Goal: Task Accomplishment & Management: Use online tool/utility

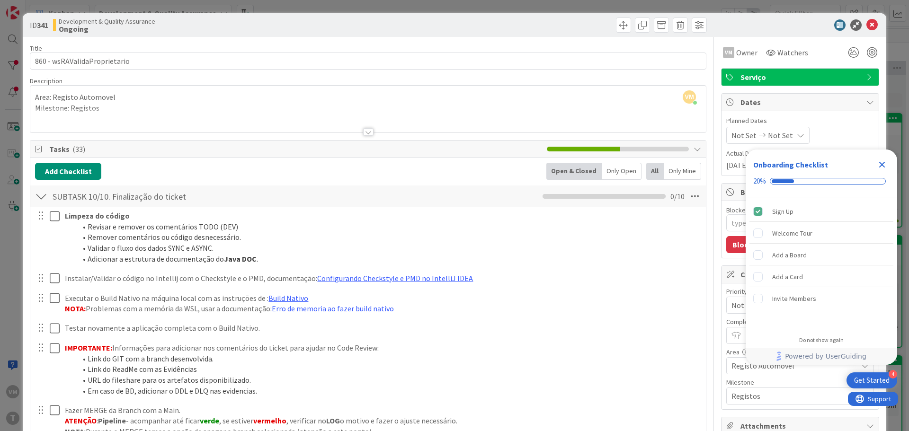
click at [874, 23] on div "ID 341 Development & Quality Assurance Ongoing" at bounding box center [454, 25] width 863 height 24
click at [867, 26] on icon at bounding box center [871, 24] width 11 height 11
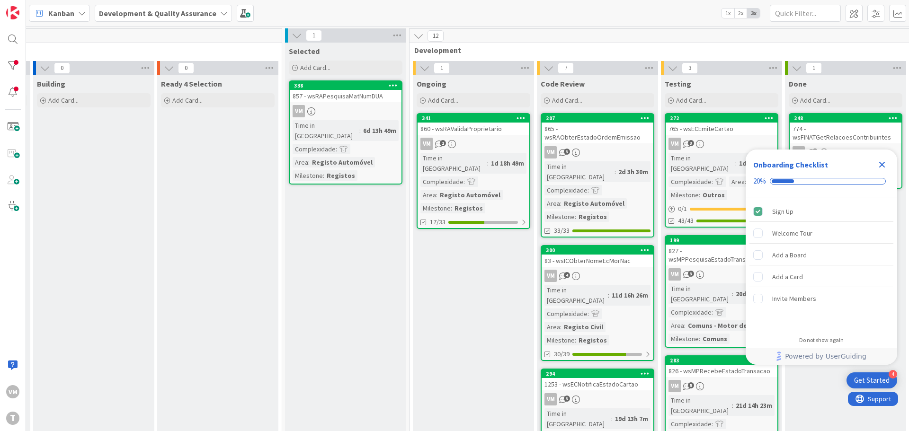
scroll to position [0, 126]
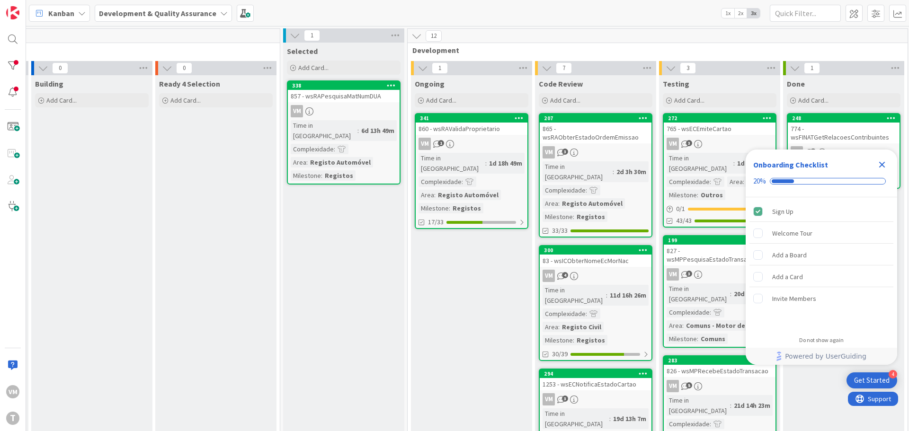
click at [595, 138] on div "865 - wsRAObterEstadoOrdemEmissao" at bounding box center [596, 133] width 112 height 21
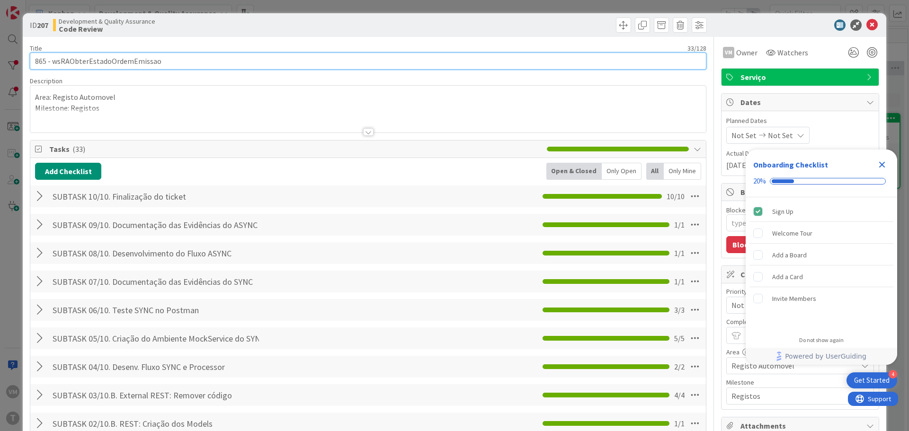
click at [96, 67] on input "865 - wsRAObterEstadoOrdemEmissao" at bounding box center [368, 61] width 676 height 17
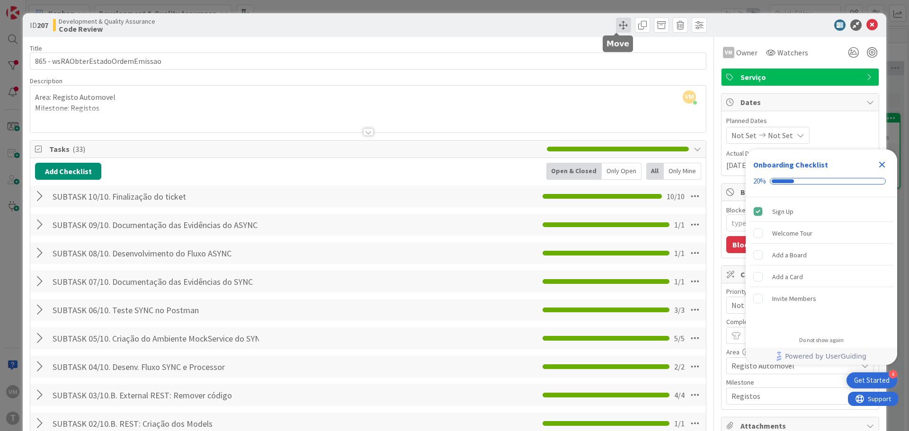
click at [621, 28] on span at bounding box center [623, 25] width 15 height 15
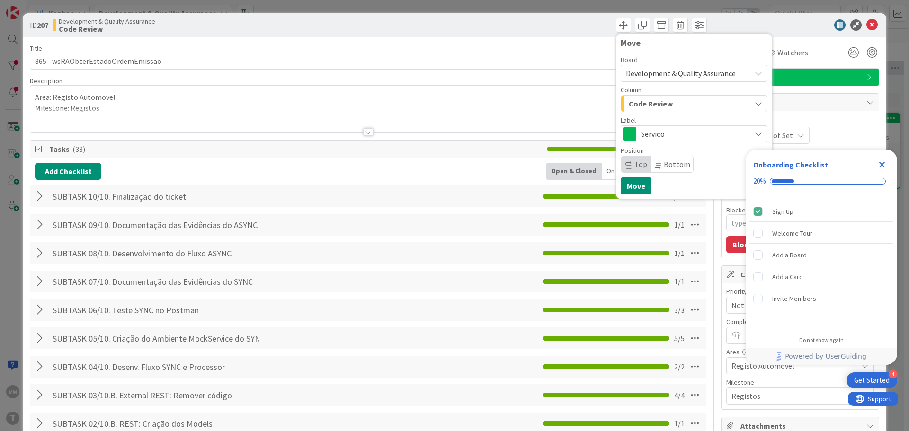
click at [676, 107] on div "Code Review" at bounding box center [688, 103] width 124 height 15
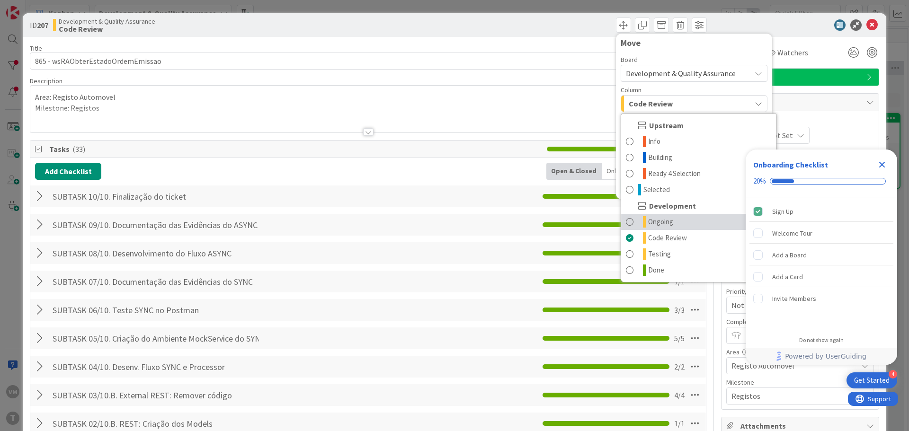
click at [672, 221] on link "Ongoing" at bounding box center [698, 222] width 155 height 16
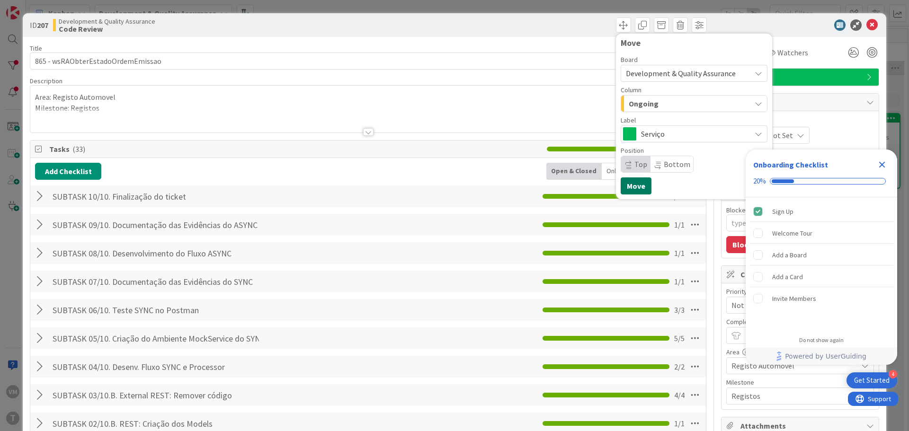
click at [627, 183] on button "Move" at bounding box center [636, 186] width 31 height 17
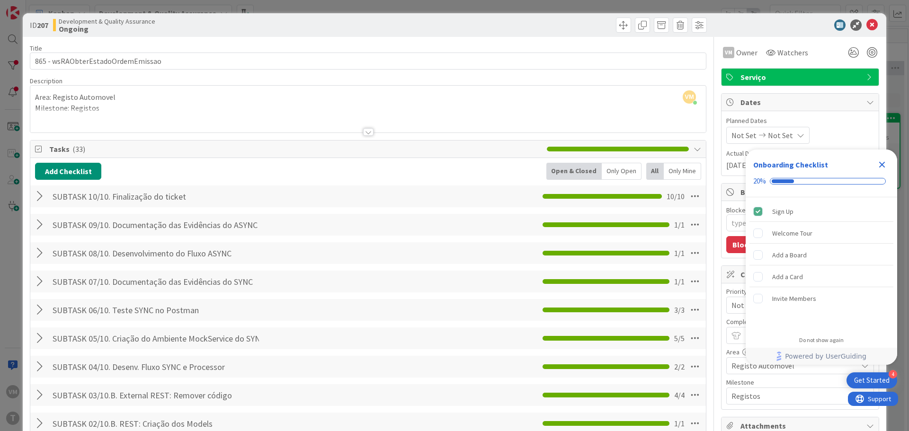
type textarea "x"
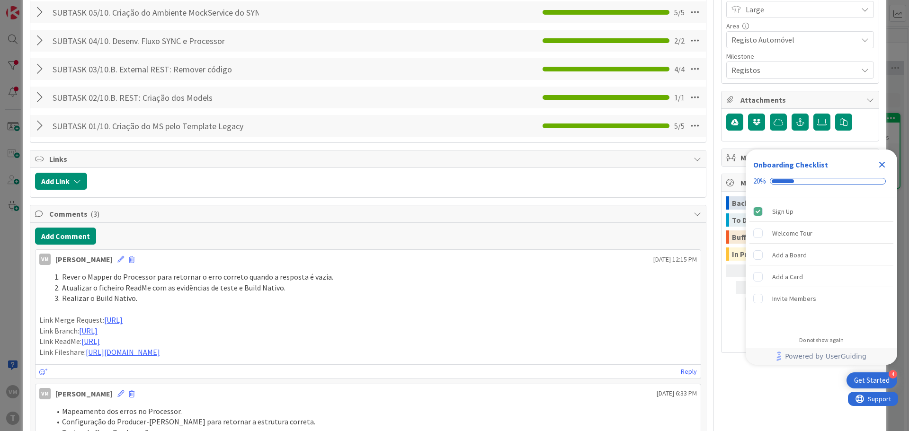
scroll to position [521, 0]
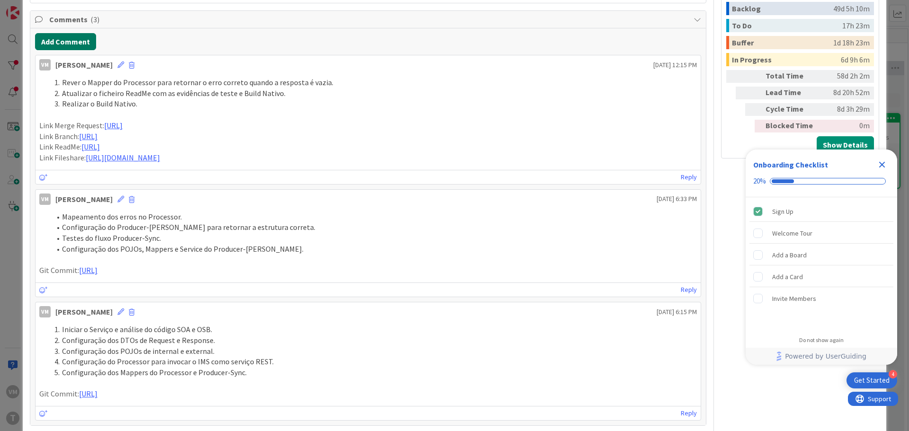
click at [76, 44] on button "Add Comment" at bounding box center [65, 41] width 61 height 17
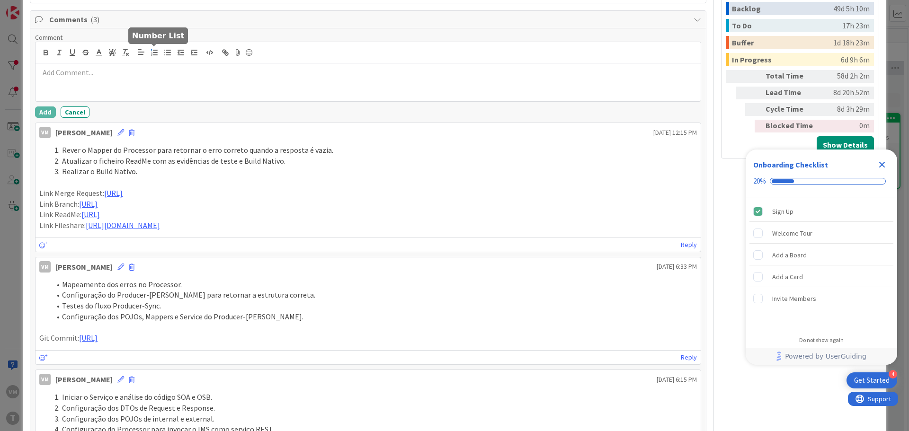
click at [158, 53] on icon "button" at bounding box center [154, 52] width 9 height 9
click at [38, 115] on button "Add" at bounding box center [45, 112] width 21 height 11
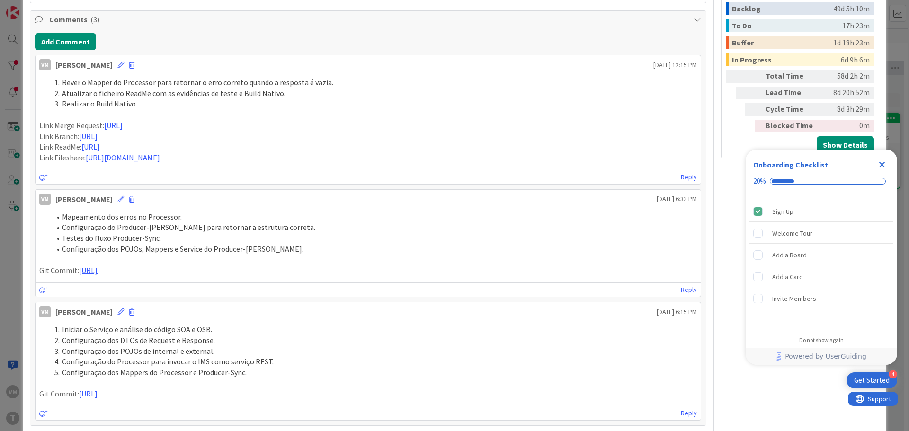
type textarea "x"
